Goal: Browse casually: Explore the website without a specific task or goal

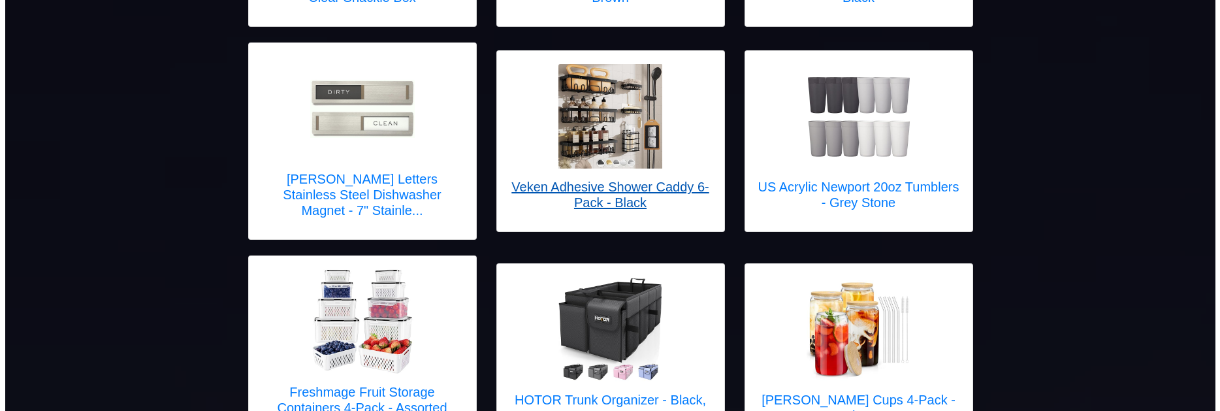
scroll to position [392, 0]
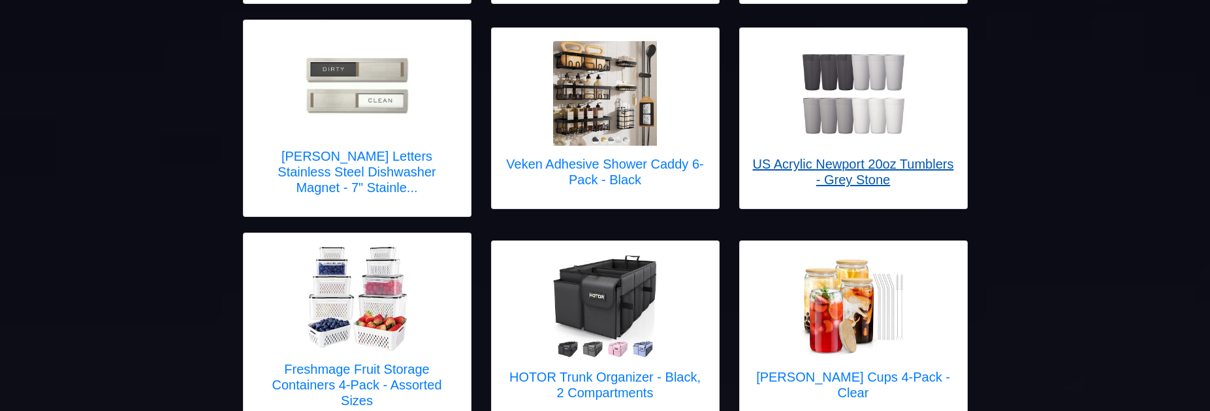
click at [870, 164] on h5 "US Acrylic Newport 20oz Tumblers - Grey Stone" at bounding box center [853, 171] width 201 height 31
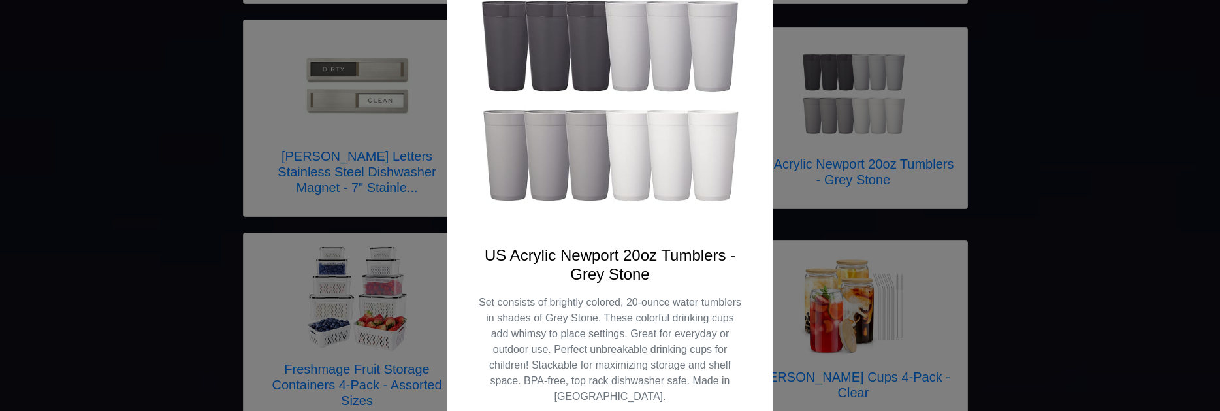
scroll to position [131, 0]
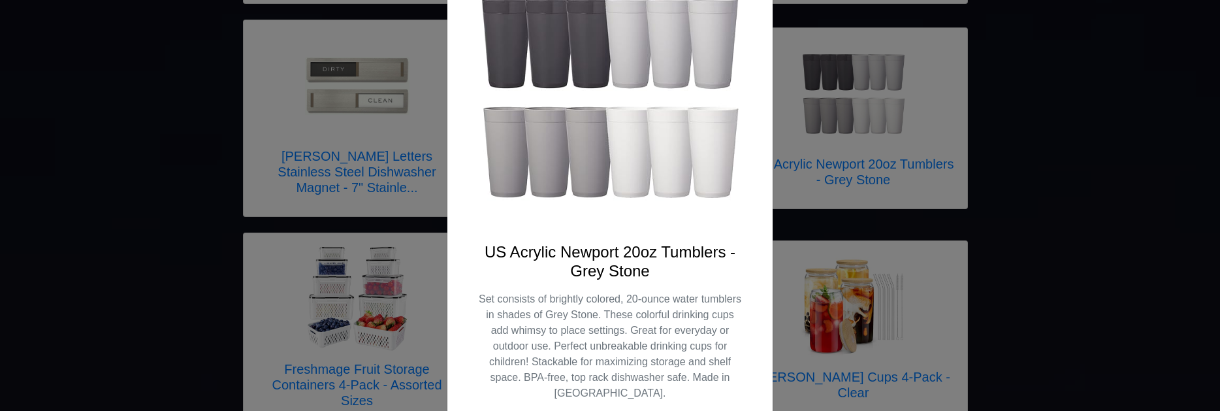
click at [1006, 197] on div "X US Acrylic Newport 20oz Tumblers - Grey Stone Set consists of brightly colore…" at bounding box center [610, 205] width 1220 height 411
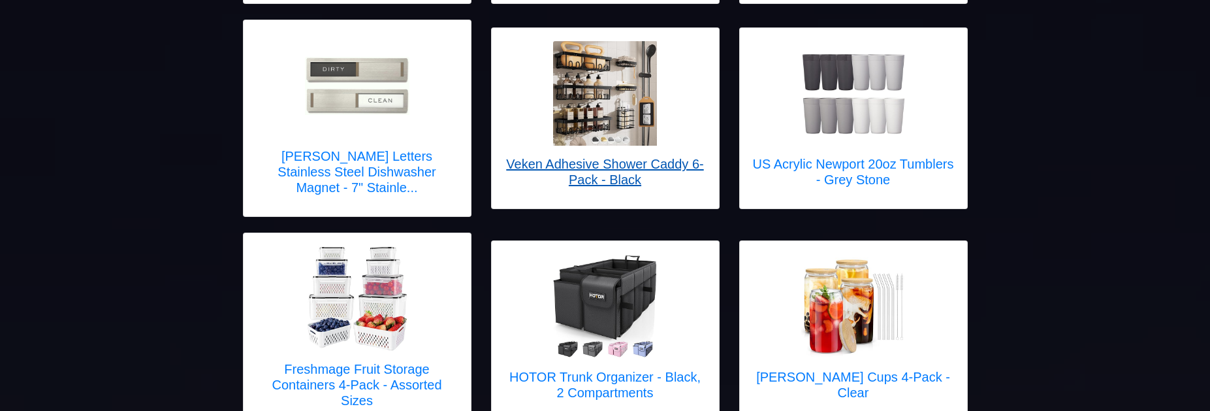
click at [578, 156] on h5 "Veken Adhesive Shower Caddy 6-Pack - Black" at bounding box center [605, 171] width 201 height 31
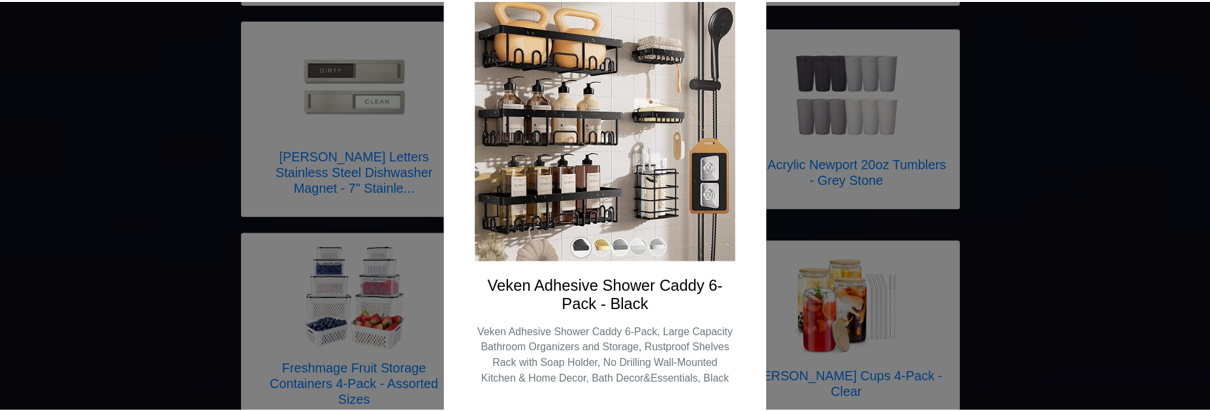
scroll to position [75, 0]
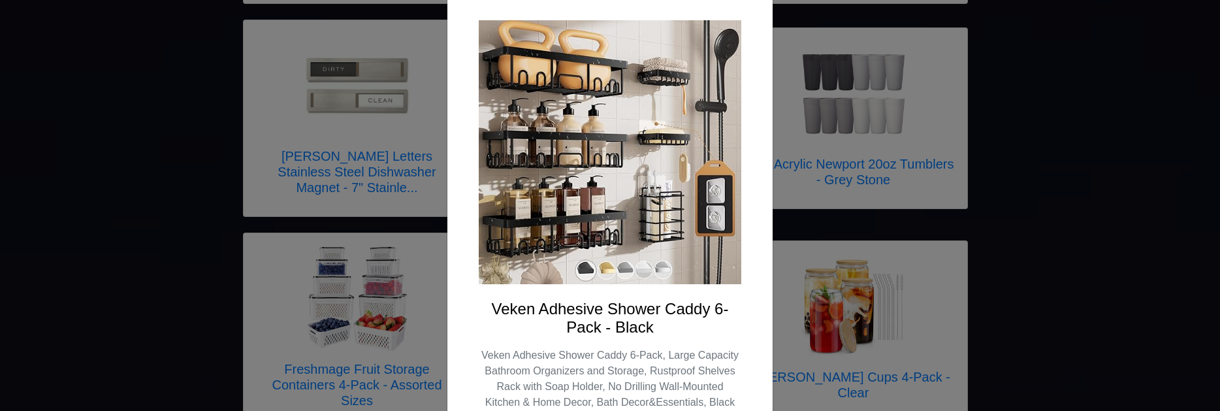
click at [1066, 188] on div "X Veken Adhesive Shower Caddy 6-Pack - Black Veken Adhesive Shower Caddy 6-Pack…" at bounding box center [610, 205] width 1220 height 411
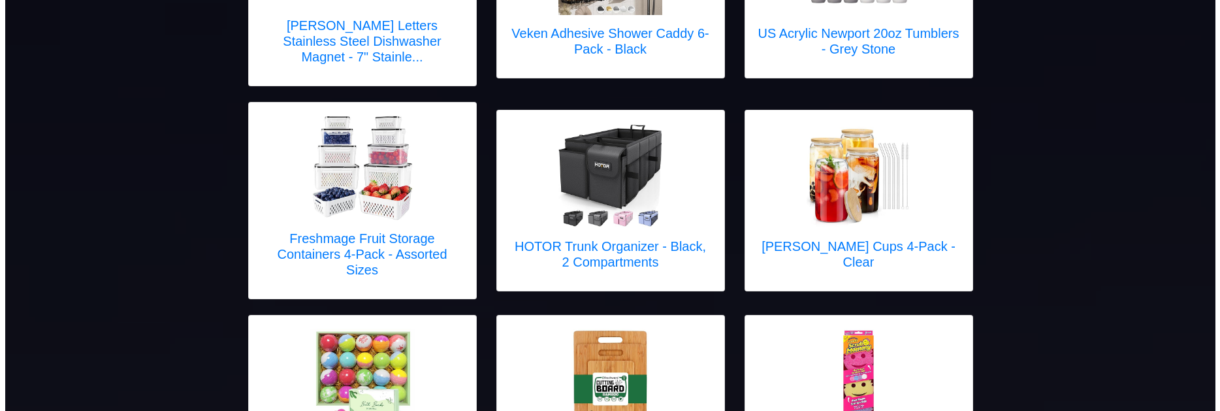
scroll to position [588, 0]
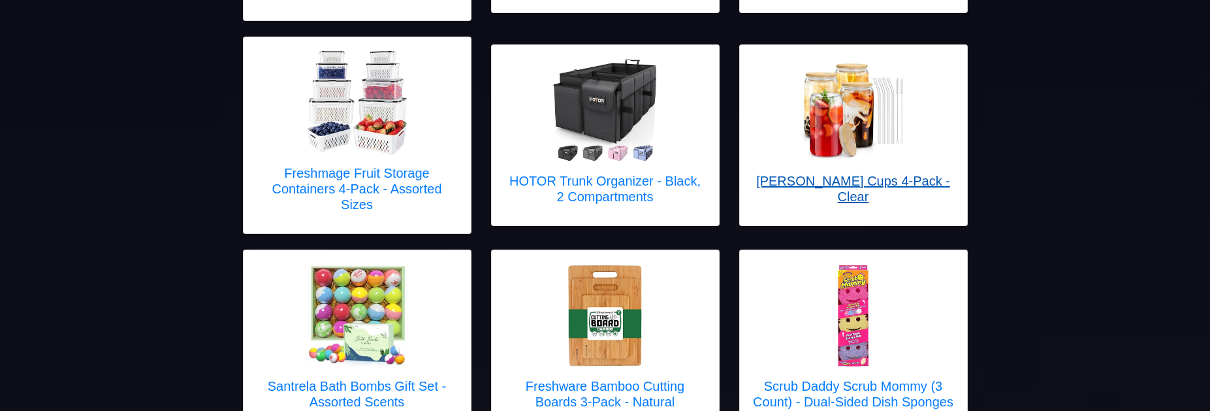
click at [893, 173] on h5 "[PERSON_NAME] Cups 4-Pack - Clear" at bounding box center [853, 188] width 201 height 31
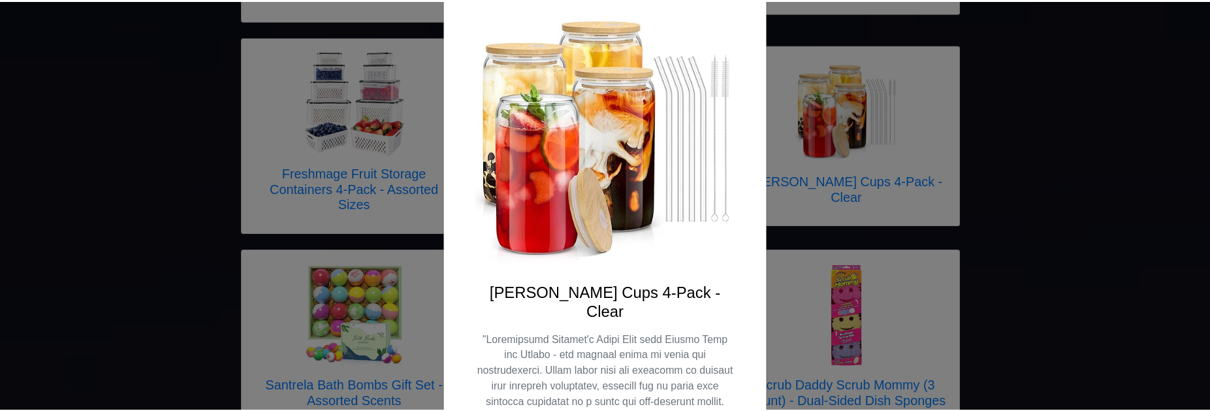
scroll to position [84, 0]
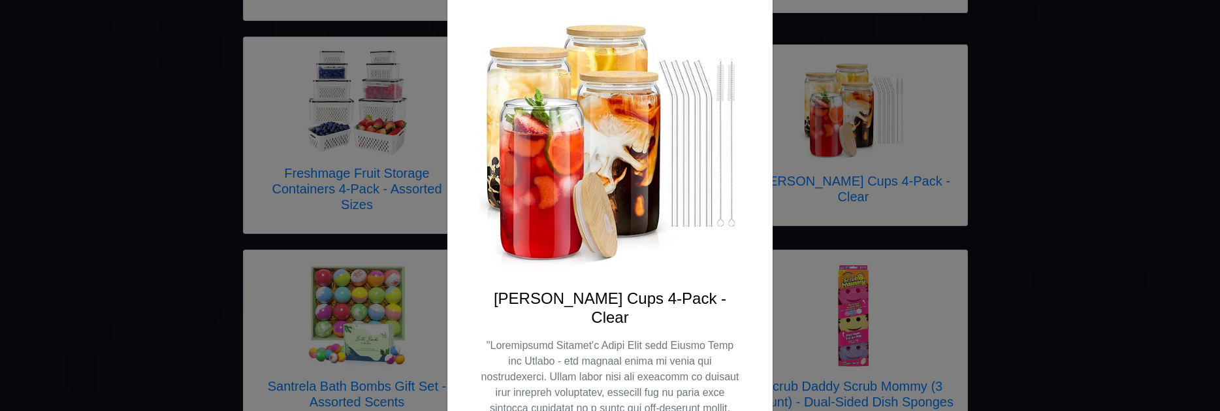
click at [1083, 281] on div "X [PERSON_NAME] Cups 4-Pack - Clear" at bounding box center [610, 205] width 1220 height 411
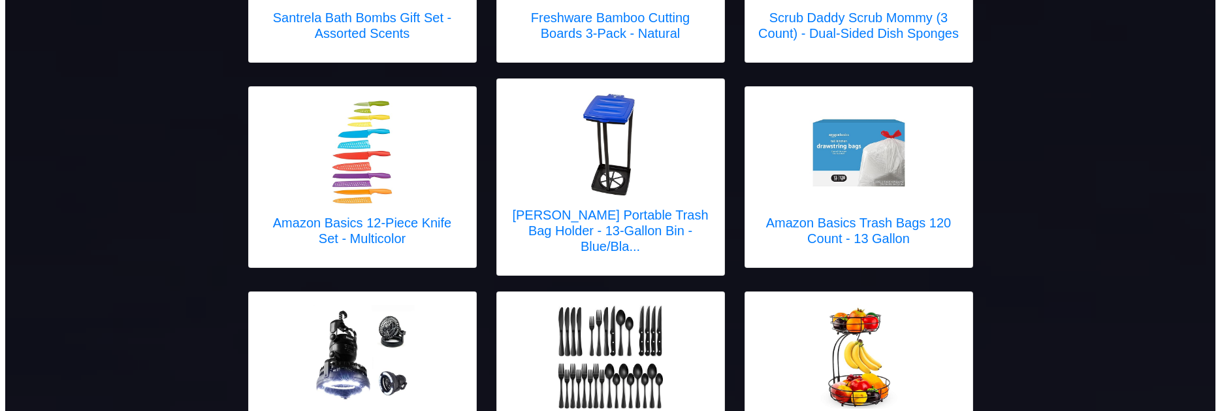
scroll to position [980, 0]
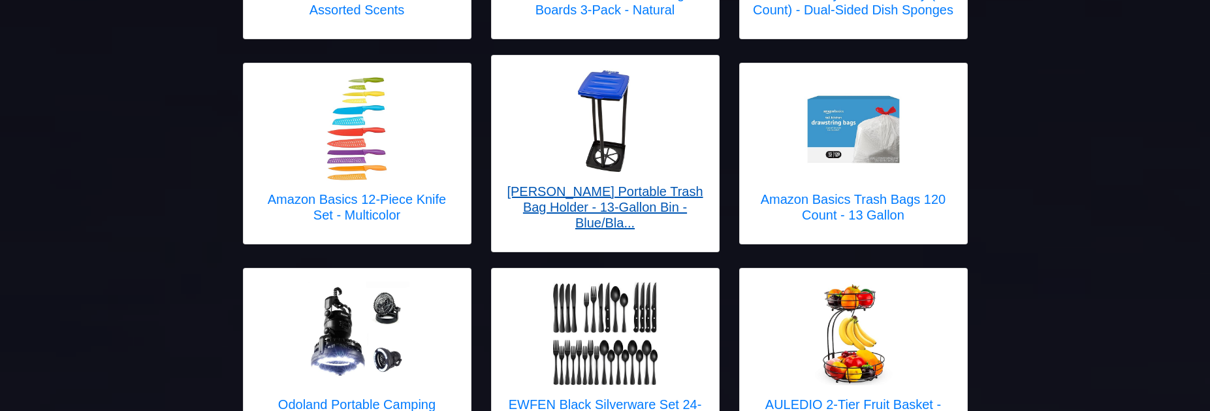
click at [588, 85] on img at bounding box center [605, 121] width 104 height 104
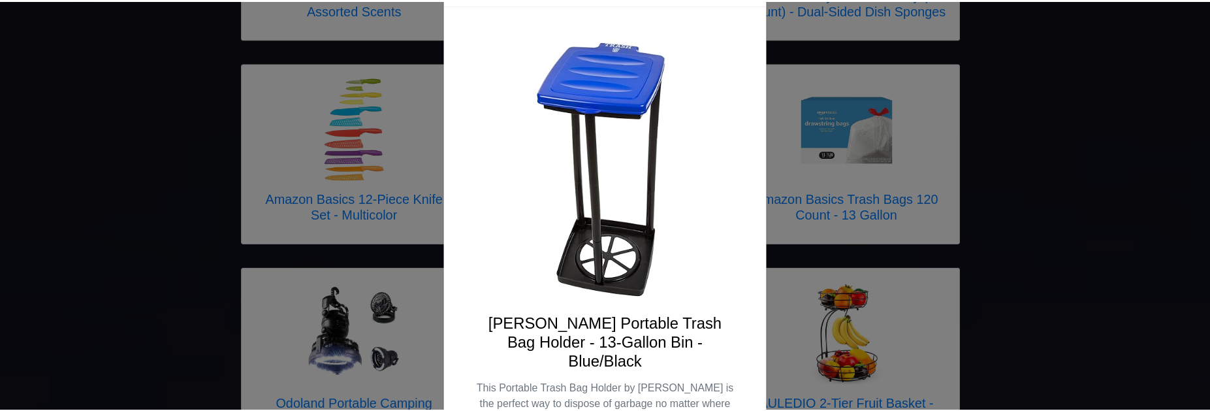
scroll to position [65, 0]
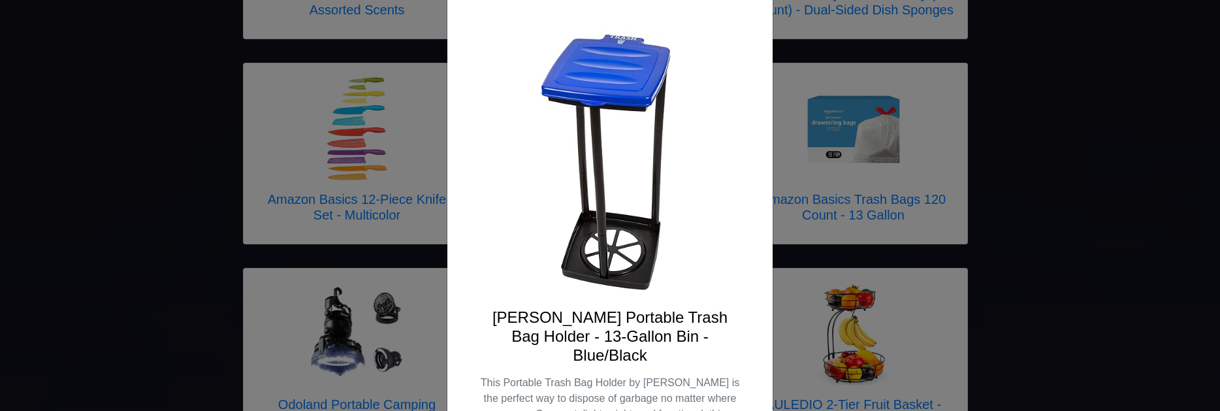
click at [1025, 125] on div "X [PERSON_NAME] Portable Trash Bag Holder - 13-Gallon Bin - Blue/Black" at bounding box center [610, 205] width 1220 height 411
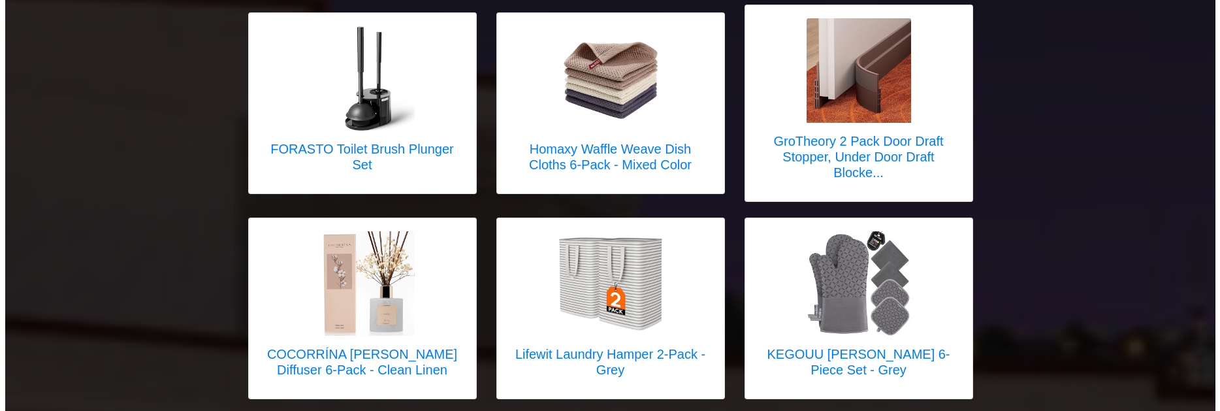
scroll to position [1829, 0]
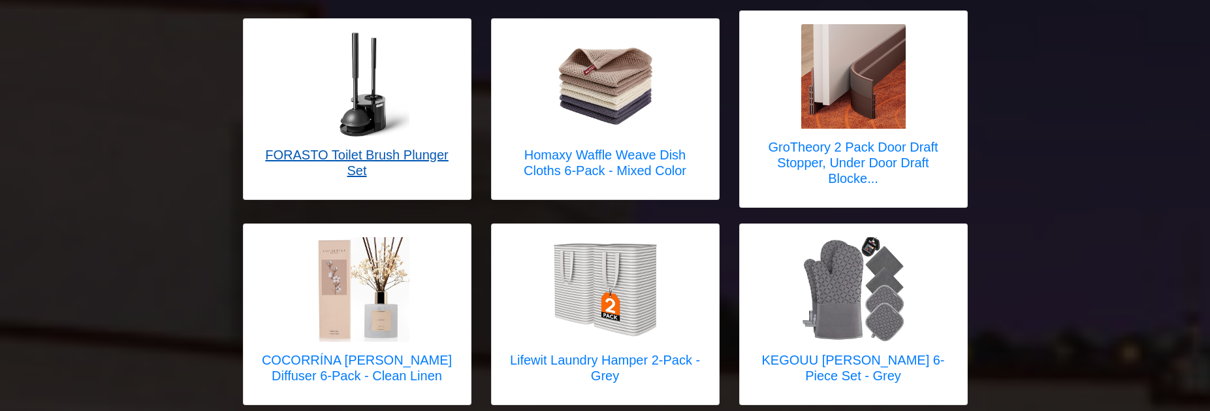
click at [360, 147] on h5 "FORASTO Toilet Brush Plunger Set" at bounding box center [357, 162] width 201 height 31
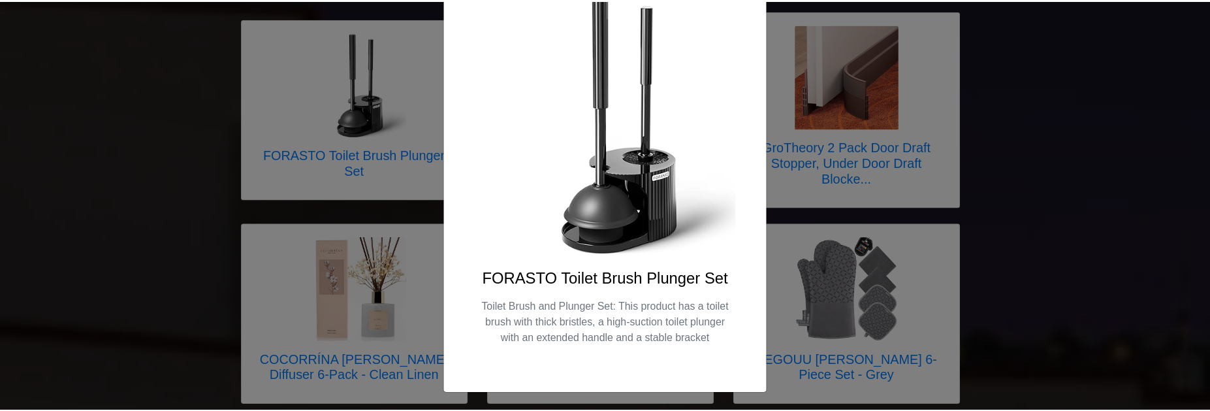
scroll to position [105, 0]
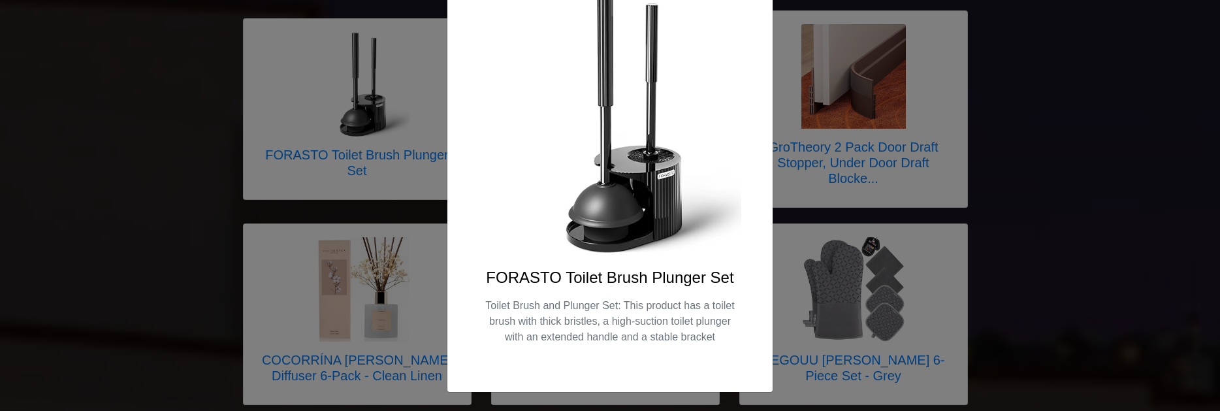
click at [1004, 208] on div "X FORASTO Toilet Brush Plunger Set Toilet Brush and Plunger Set: This product h…" at bounding box center [610, 205] width 1220 height 411
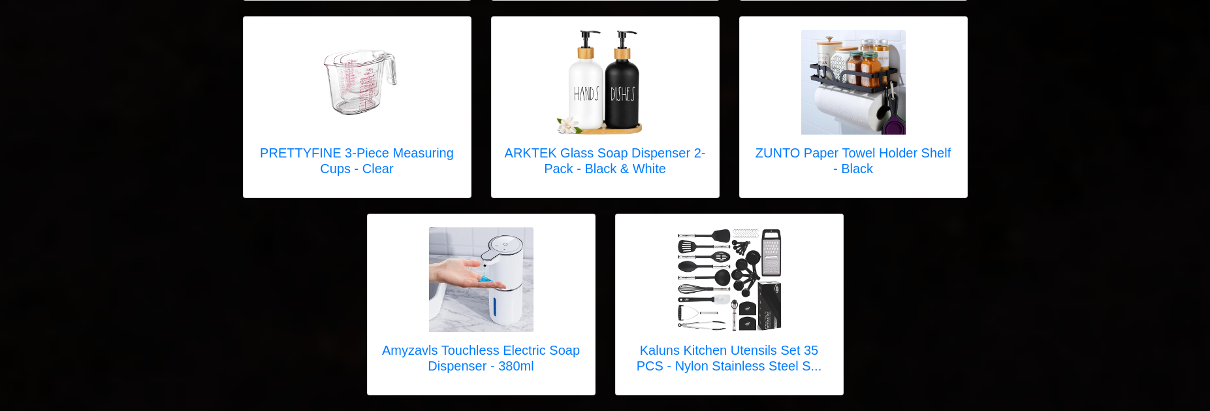
scroll to position [0, 0]
